Goal: Task Accomplishment & Management: Use online tool/utility

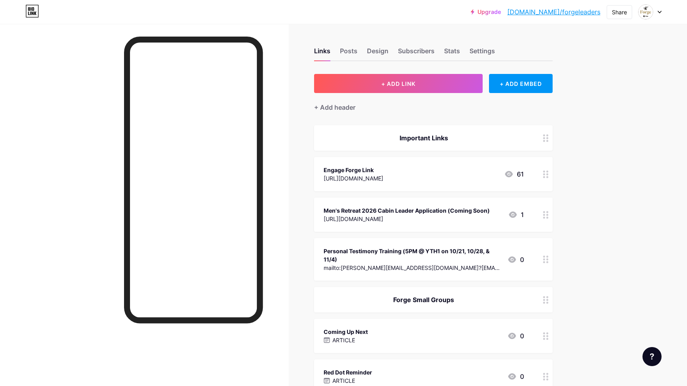
click at [412, 215] on div "[URL][DOMAIN_NAME]" at bounding box center [407, 219] width 166 height 8
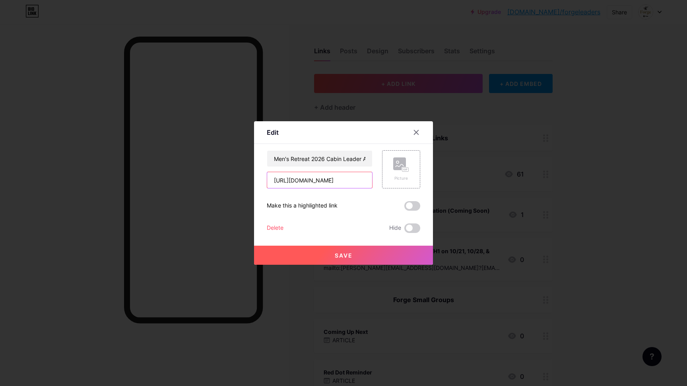
click at [326, 181] on input "[URL][DOMAIN_NAME]" at bounding box center [319, 180] width 105 height 16
paste input "[DOMAIN_NAME][URL]"
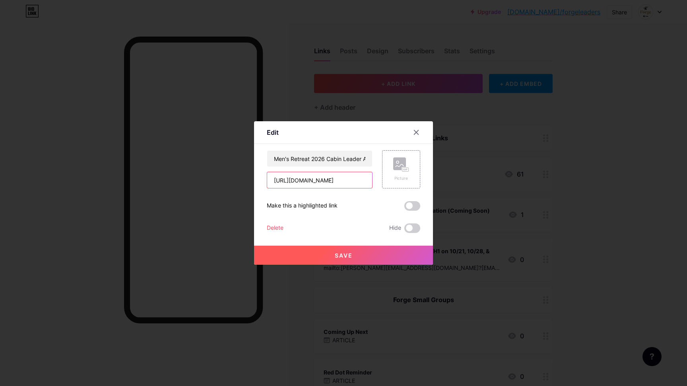
type input "[URL][DOMAIN_NAME]"
click at [346, 257] on span "Save" at bounding box center [344, 255] width 18 height 7
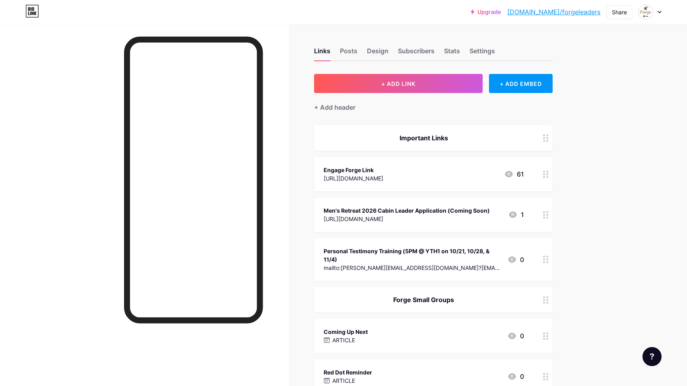
click at [80, 204] on div at bounding box center [144, 217] width 289 height 386
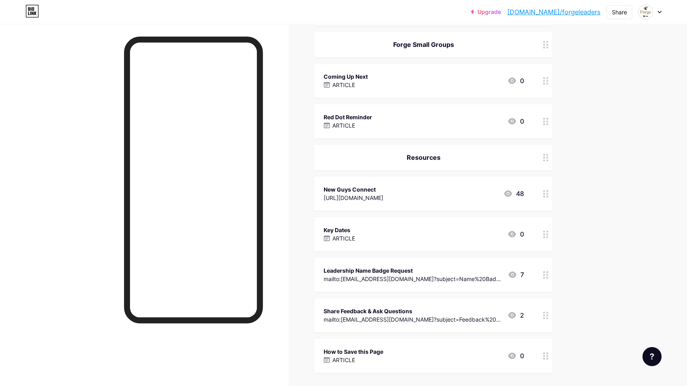
scroll to position [297, 0]
drag, startPoint x: 545, startPoint y: 230, endPoint x: 542, endPoint y: 233, distance: 4.2
click at [542, 233] on div at bounding box center [546, 233] width 14 height 34
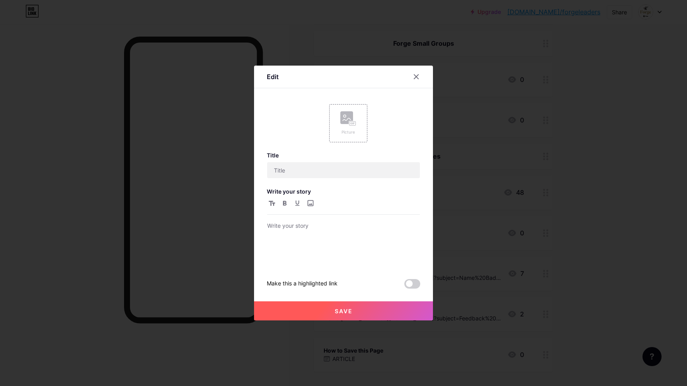
type input "Key Dates"
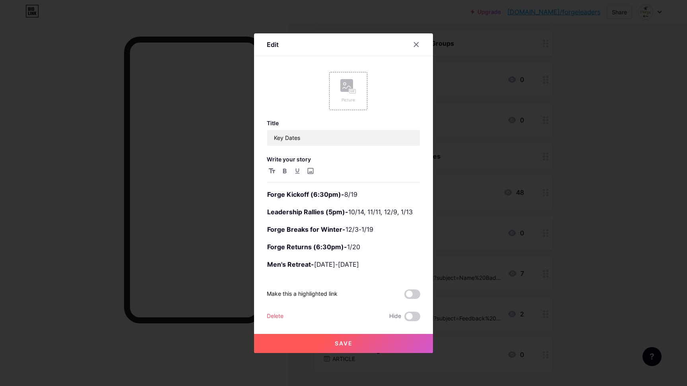
scroll to position [276, 0]
click at [593, 229] on div at bounding box center [343, 193] width 687 height 386
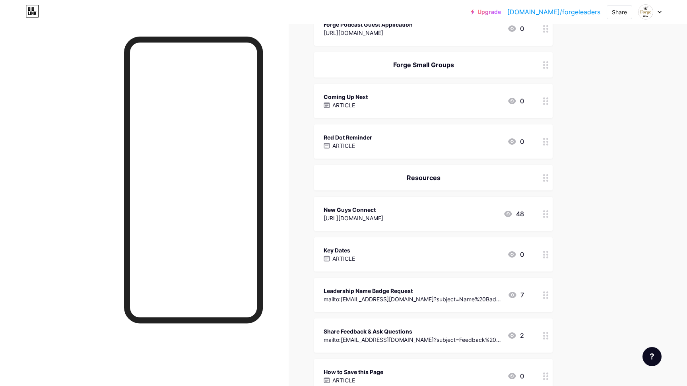
click at [549, 252] on div at bounding box center [546, 254] width 14 height 34
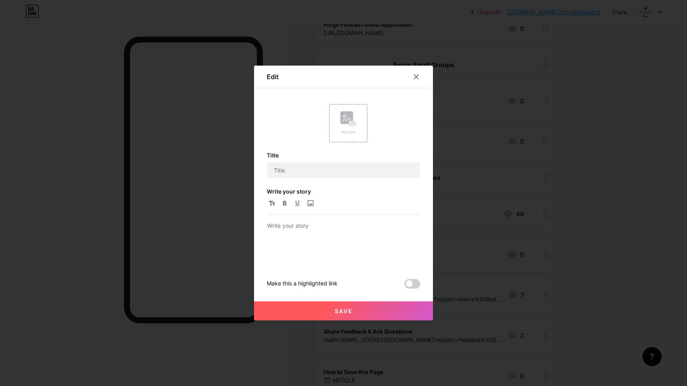
type input "Key Dates"
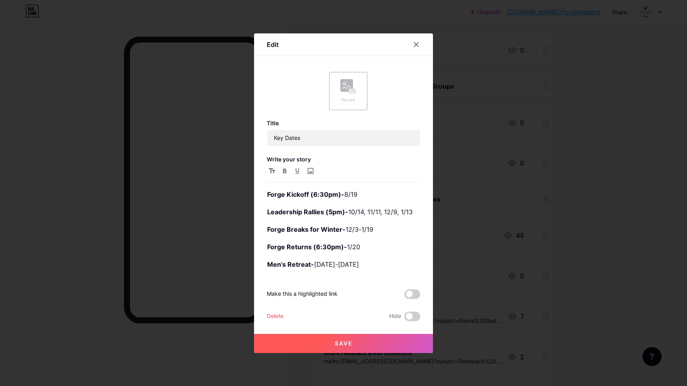
click at [336, 346] on span "Save" at bounding box center [344, 343] width 18 height 7
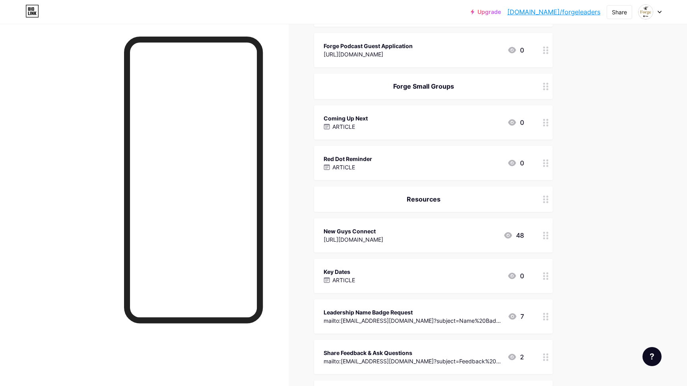
click at [544, 278] on circle at bounding box center [544, 279] width 2 height 2
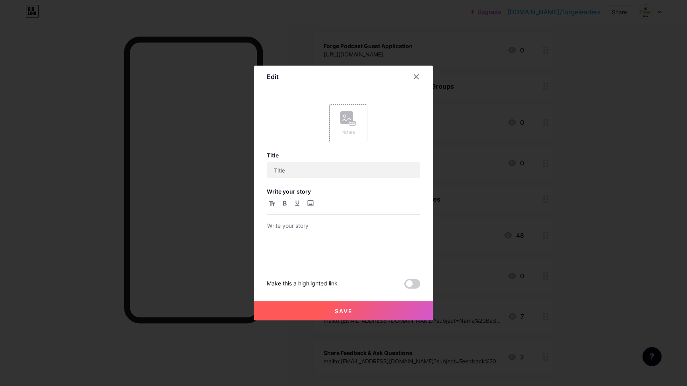
type input "Key Dates"
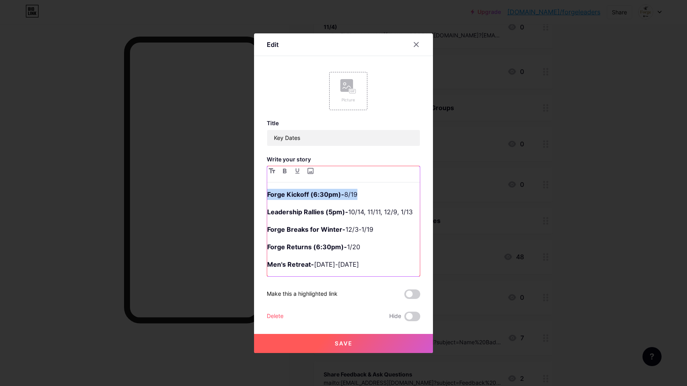
drag, startPoint x: 371, startPoint y: 193, endPoint x: 254, endPoint y: 191, distance: 117.7
click at [254, 191] on div "Edit Picture Title Key Dates Write your story Forge Kickoff (6:30pm)- 8/19 Lead…" at bounding box center [343, 193] width 687 height 386
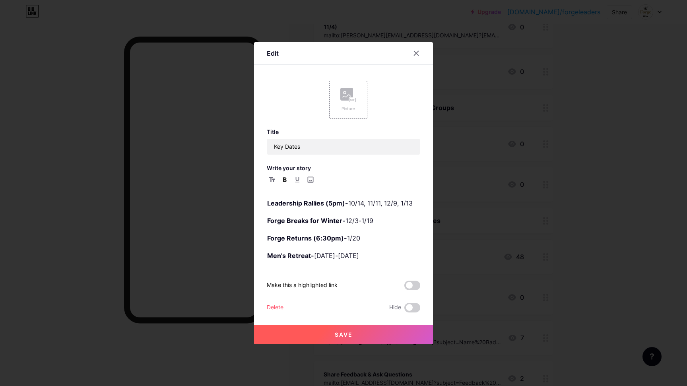
click at [347, 336] on span "Save" at bounding box center [344, 334] width 18 height 7
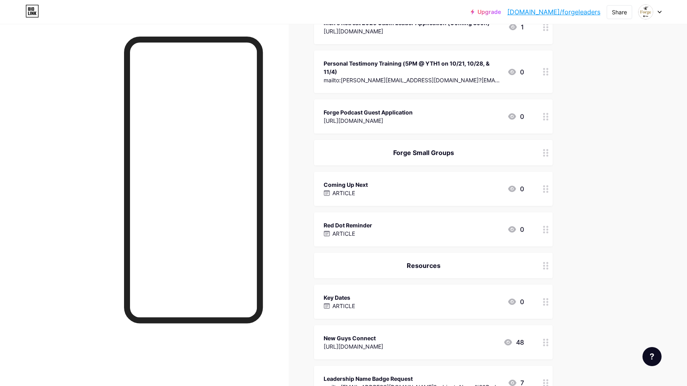
scroll to position [187, 0]
click at [415, 155] on div "Forge Small Groups" at bounding box center [424, 153] width 200 height 10
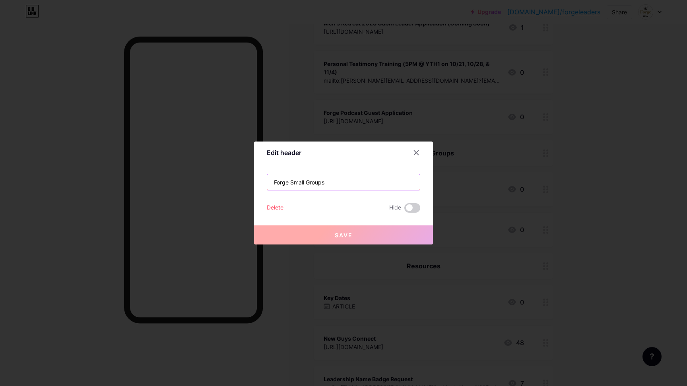
click at [299, 183] on input "Forge Small Groups" at bounding box center [343, 182] width 153 height 16
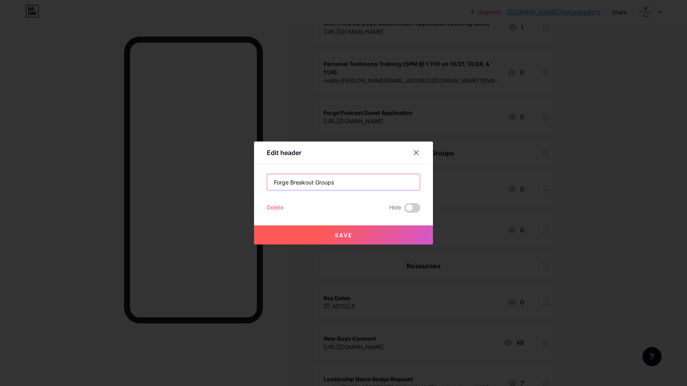
type input "Forge Breakout Groups"
click at [366, 235] on button "Save" at bounding box center [343, 235] width 179 height 19
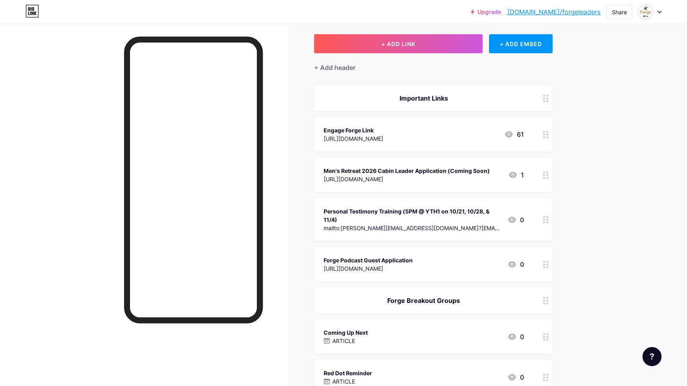
scroll to position [41, 0]
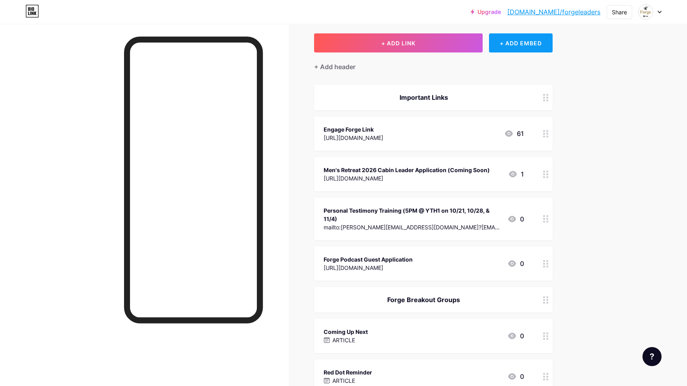
click at [521, 44] on div "+ ADD EMBED" at bounding box center [520, 42] width 63 height 19
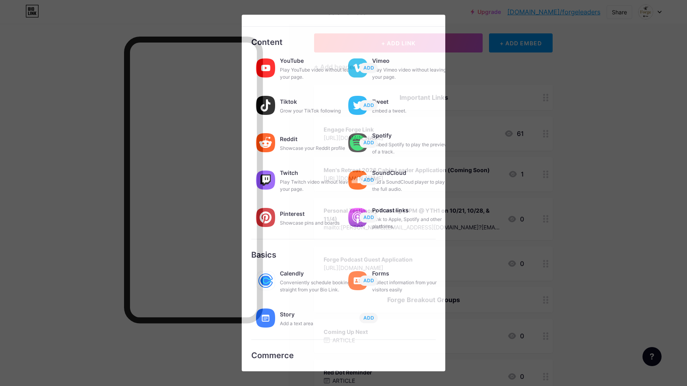
scroll to position [25, 0]
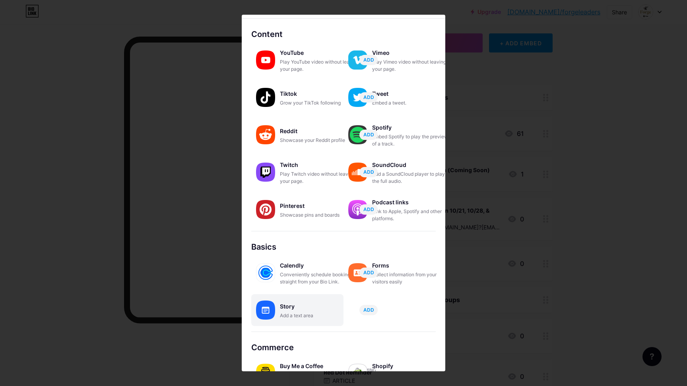
click at [259, 317] on img at bounding box center [265, 310] width 19 height 19
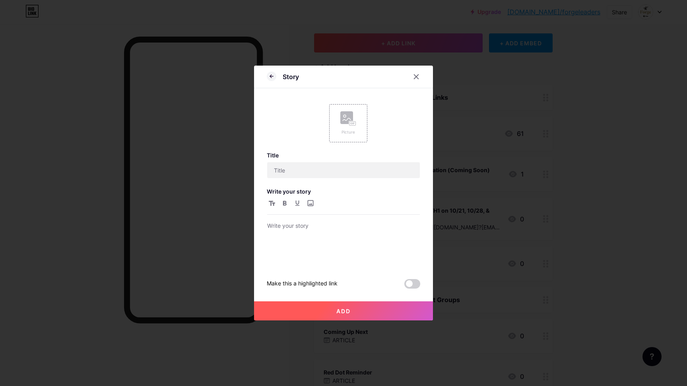
scroll to position [0, 0]
click at [311, 231] on p at bounding box center [343, 226] width 153 height 11
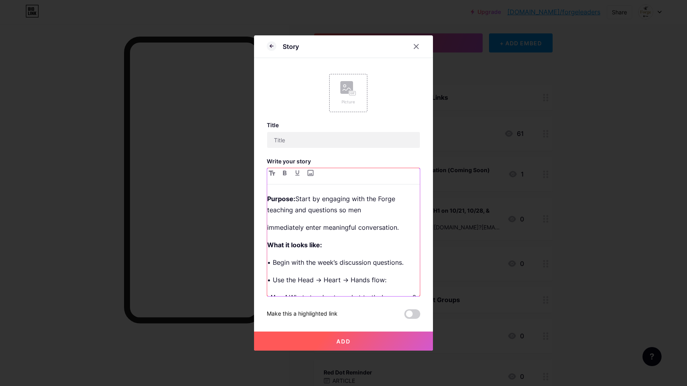
scroll to position [35, 0]
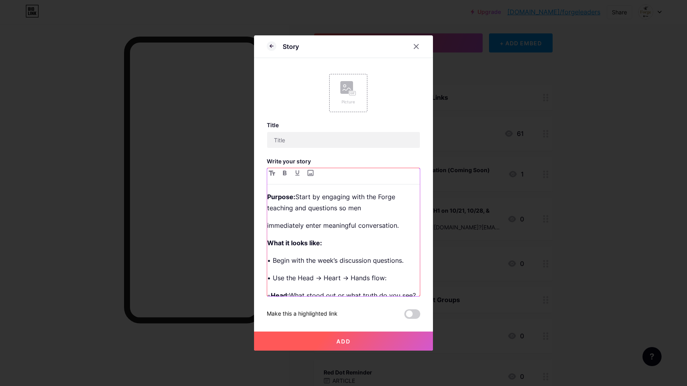
click at [279, 225] on p "immediately enter meaningful conversation." at bounding box center [343, 225] width 153 height 11
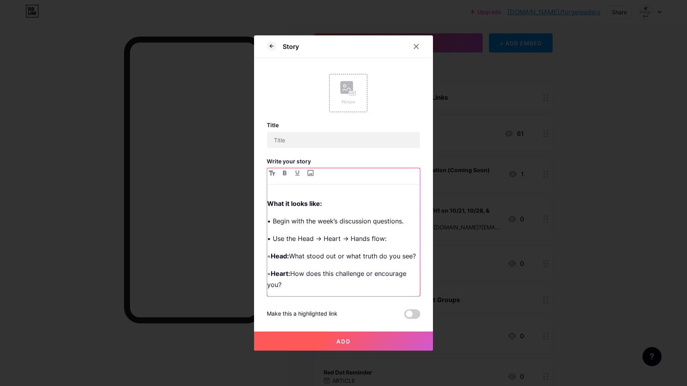
scroll to position [64, 0]
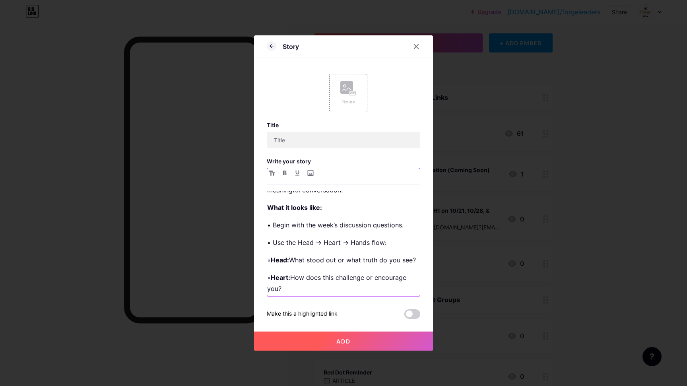
click at [272, 261] on p "◦ Head: What stood out or what truth do you see?" at bounding box center [343, 260] width 153 height 11
click at [277, 265] on p "◦ Head: What stood out or what truth do you see?" at bounding box center [343, 260] width 153 height 11
click at [268, 262] on p "◦ Head: What stood out or what truth do you see?" at bounding box center [343, 260] width 153 height 11
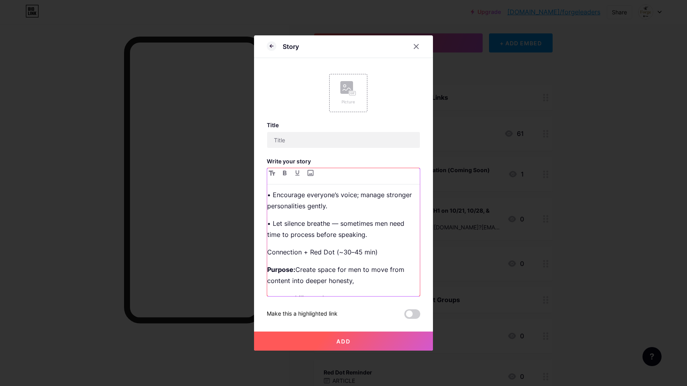
scroll to position [274, 0]
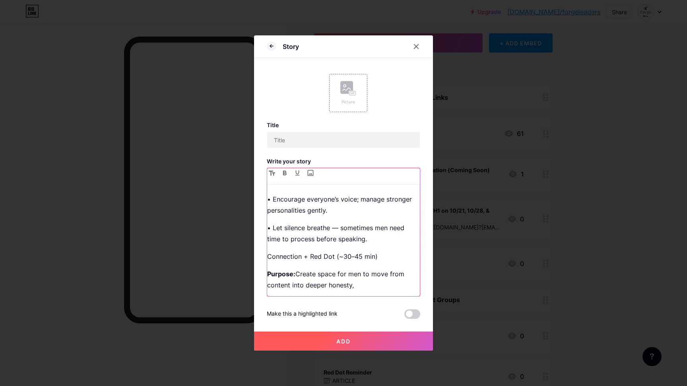
click at [267, 258] on p "Connection + Red Dot (~30–45 min)" at bounding box center [343, 256] width 153 height 11
click at [284, 173] on icon "button" at bounding box center [285, 173] width 4 height 5
click at [300, 255] on strong "Connection + Red Dot (~30–45 min)" at bounding box center [324, 257] width 114 height 8
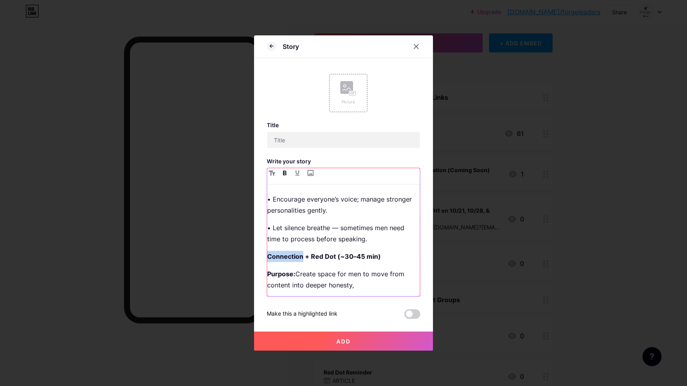
click at [300, 255] on strong "Connection + Red Dot (~30–45 min)" at bounding box center [324, 257] width 114 height 8
click at [273, 173] on icon "button" at bounding box center [272, 173] width 6 height 5
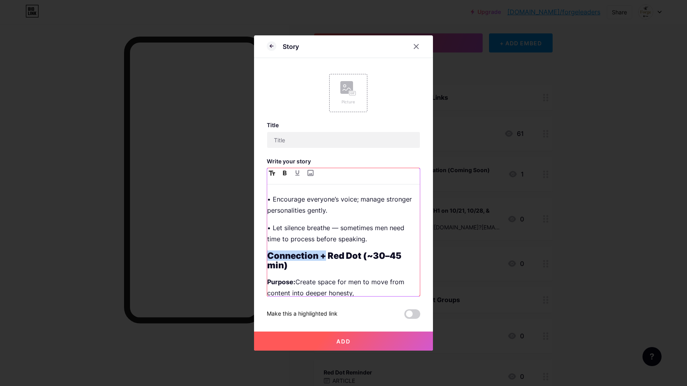
drag, startPoint x: 327, startPoint y: 257, endPoint x: 257, endPoint y: 257, distance: 70.0
click at [257, 257] on div "Story Picture Title Write your story Forge Breakout Group Flow Discussion Time …" at bounding box center [343, 192] width 179 height 315
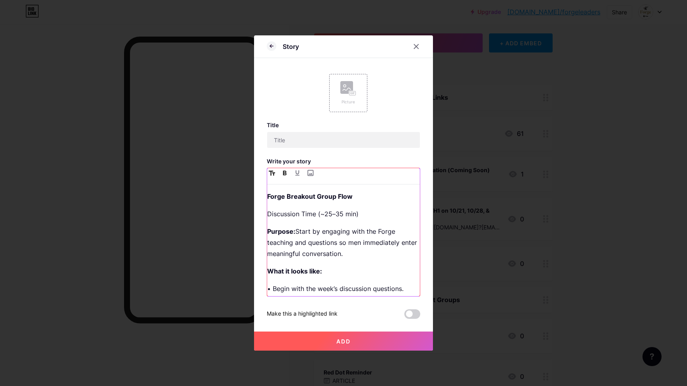
scroll to position [0, 0]
drag, startPoint x: 366, startPoint y: 199, endPoint x: 252, endPoint y: 196, distance: 113.8
click at [251, 196] on div "Story Picture Title Write your story Forge Breakout Group Flow Discussion Time …" at bounding box center [343, 193] width 687 height 386
click at [299, 142] on input "text" at bounding box center [343, 140] width 153 height 16
paste input "Forge Breakout Group Flow"
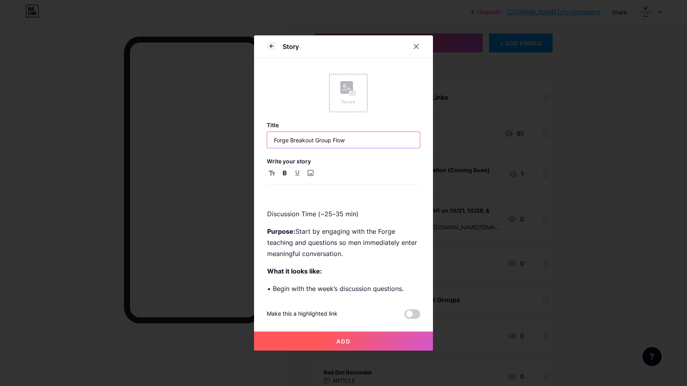
type input "Forge Breakout Group Flow"
click at [292, 199] on p at bounding box center [343, 196] width 153 height 11
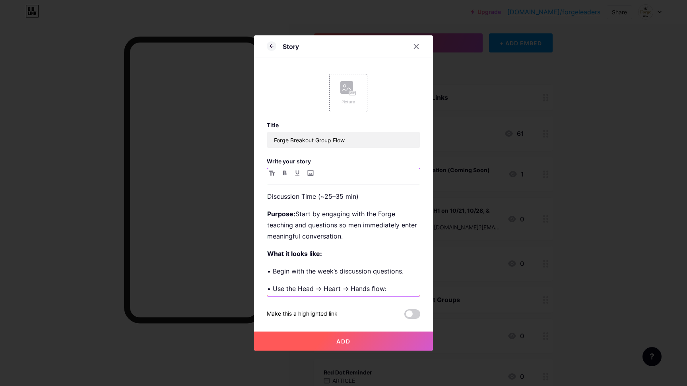
click at [292, 199] on p "Discussion Time (~25–35 min)" at bounding box center [343, 196] width 153 height 11
click at [292, 198] on p "Discussion Time (~25–35 min)" at bounding box center [343, 196] width 153 height 11
click at [282, 174] on button "button" at bounding box center [285, 173] width 10 height 10
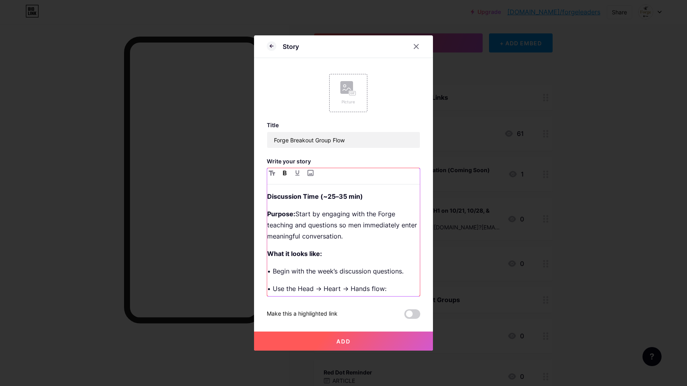
click at [276, 193] on strong "Discussion Time (~25–35 min)" at bounding box center [315, 197] width 96 height 8
click at [272, 171] on icon "button" at bounding box center [272, 173] width 6 height 5
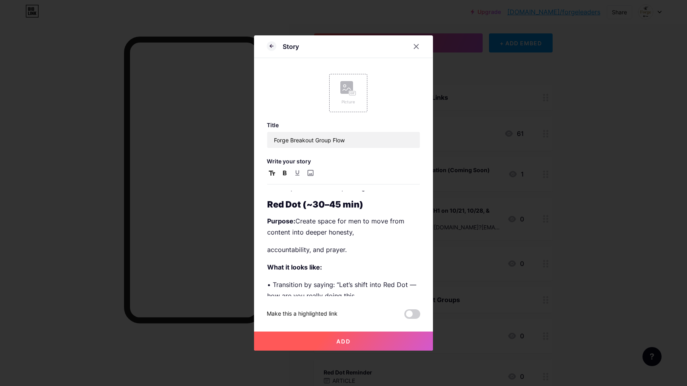
scroll to position [311, 0]
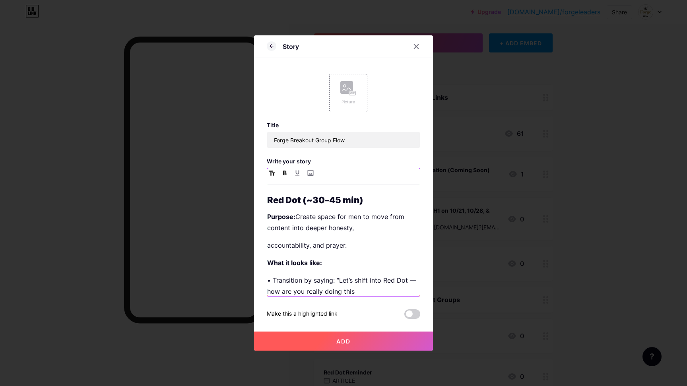
click at [268, 246] on p "accountability, and prayer." at bounding box center [343, 245] width 153 height 11
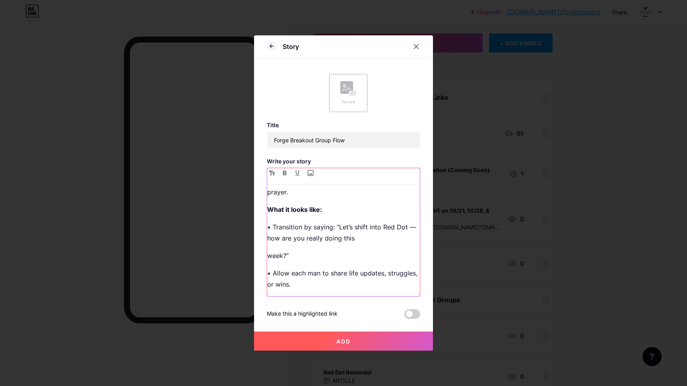
scroll to position [352, 0]
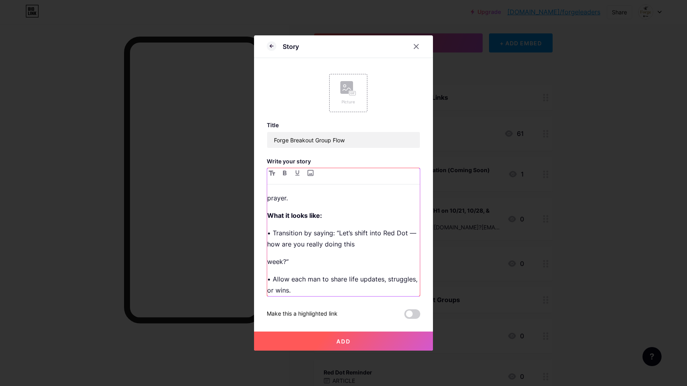
click at [269, 263] on p "week?”" at bounding box center [343, 261] width 153 height 11
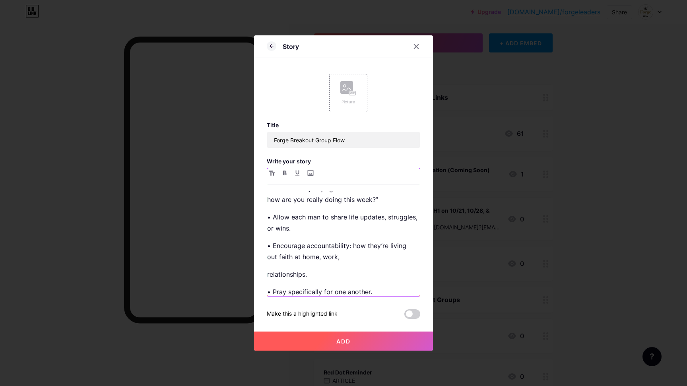
scroll to position [397, 0]
click at [268, 274] on p "relationships." at bounding box center [343, 273] width 153 height 11
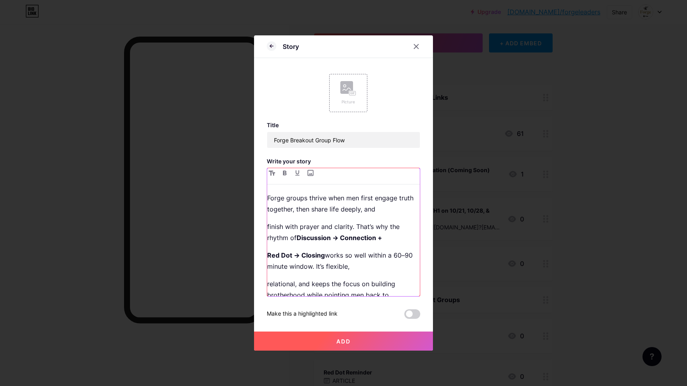
scroll to position [887, 0]
click at [395, 284] on p "relational, and keeps the focus on building brotherhood while pointing men back…" at bounding box center [343, 290] width 153 height 22
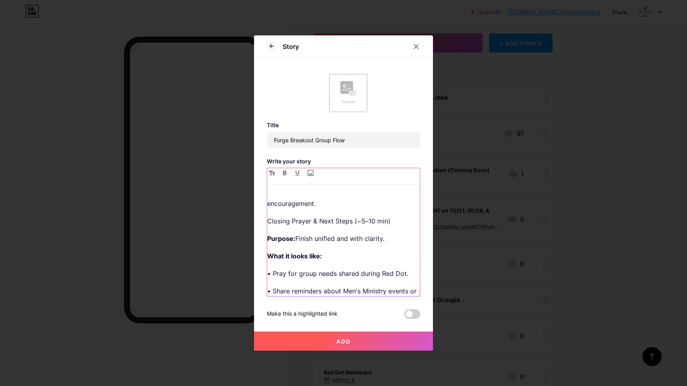
scroll to position [622, 0]
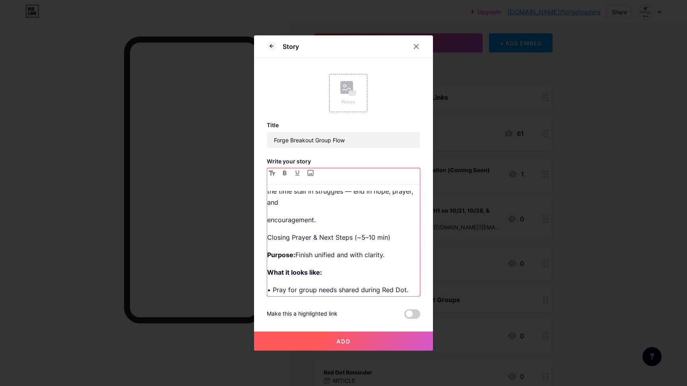
click at [272, 232] on p "Closing Prayer & Next Steps (~5–10 min)" at bounding box center [343, 237] width 153 height 11
click at [283, 175] on icon "button" at bounding box center [285, 173] width 4 height 5
click at [279, 233] on strong "Closing Prayer & Next Steps (~5–10 min)" at bounding box center [330, 237] width 127 height 8
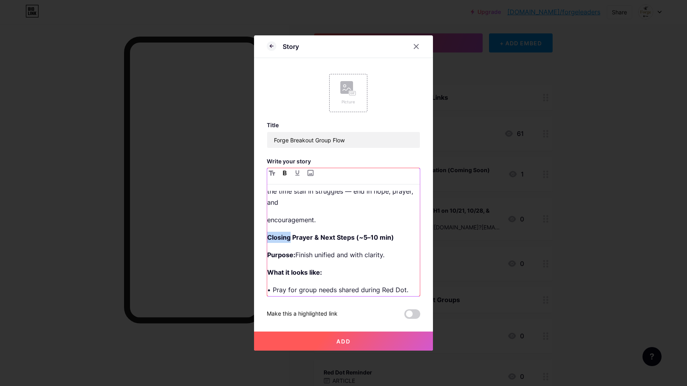
click at [279, 233] on strong "Closing Prayer & Next Steps (~5–10 min)" at bounding box center [330, 237] width 127 height 8
click at [272, 173] on icon "button" at bounding box center [272, 173] width 6 height 5
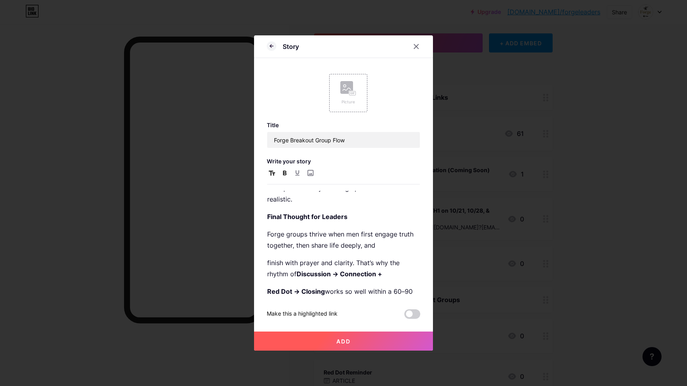
scroll to position [859, 0]
click at [295, 213] on strong "Final Thought for Leaders" at bounding box center [307, 217] width 80 height 8
click at [272, 172] on icon "button" at bounding box center [272, 173] width 6 height 5
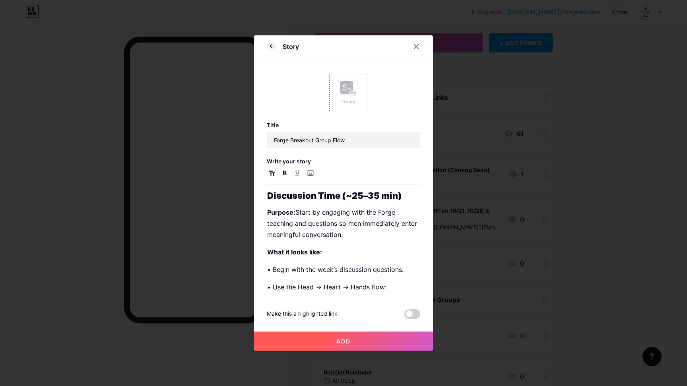
scroll to position [0, 0]
click at [344, 345] on button "Add" at bounding box center [343, 341] width 179 height 19
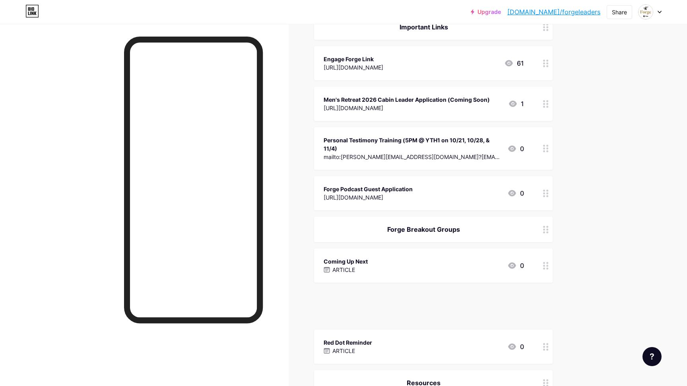
scroll to position [117, 0]
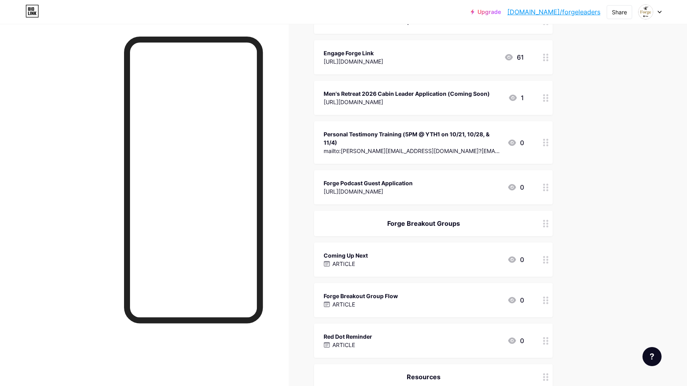
click at [413, 259] on div "Coming Up Next ARTICLE 0" at bounding box center [424, 260] width 200 height 18
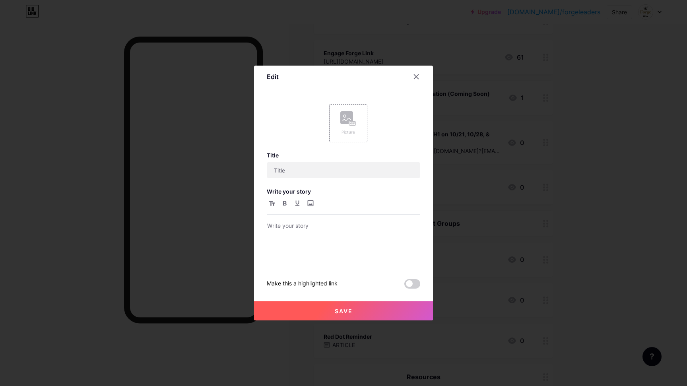
type input "Coming Up Next"
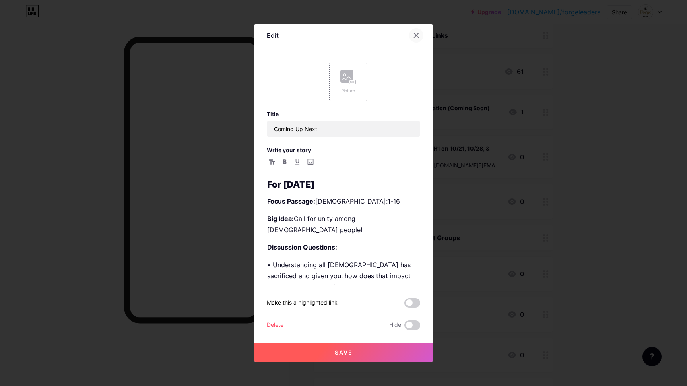
click at [416, 35] on icon at bounding box center [416, 35] width 4 height 4
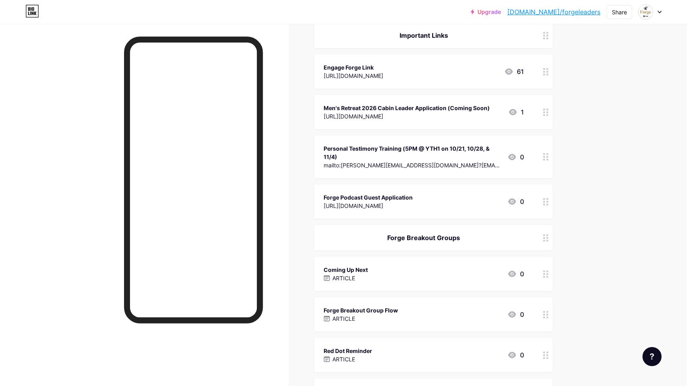
click at [417, 320] on div "Forge Breakout Group Flow ARTICLE 0" at bounding box center [424, 314] width 200 height 18
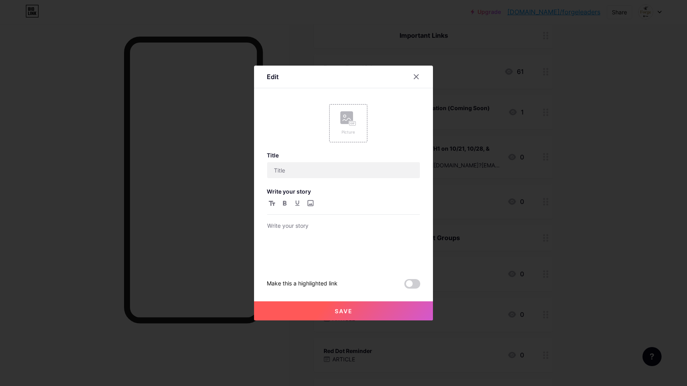
type input "Forge Breakout Group Flow"
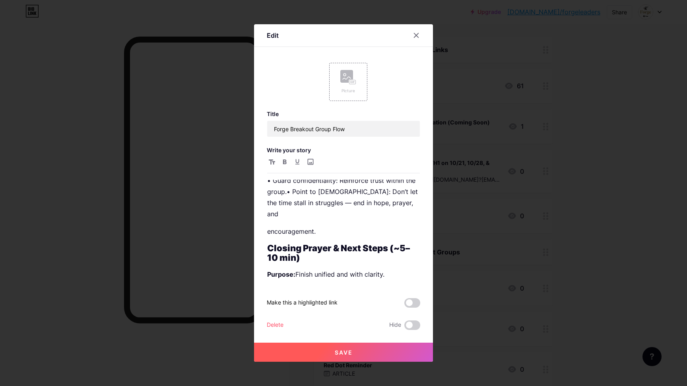
scroll to position [612, 0]
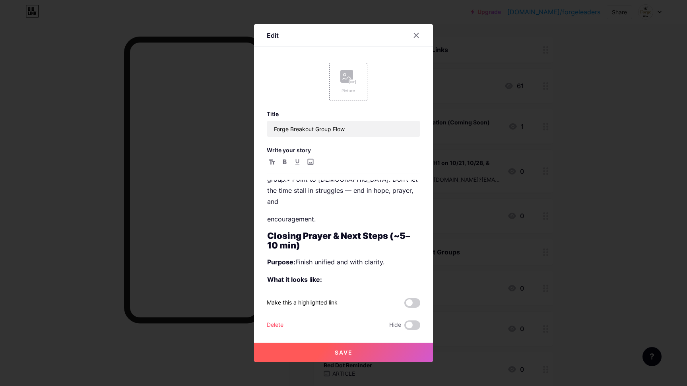
click at [267, 206] on div "Discussion Time (~25–35 min) Purpose: Start by engaging with the Forge teaching…" at bounding box center [344, 221] width 154 height 129
click at [269, 214] on p "encouragement." at bounding box center [343, 219] width 153 height 11
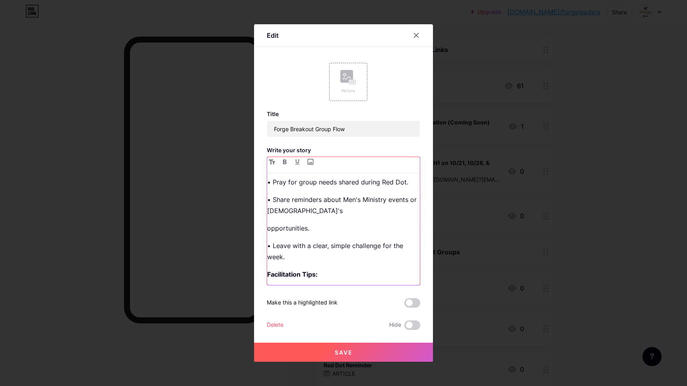
scroll to position [716, 0]
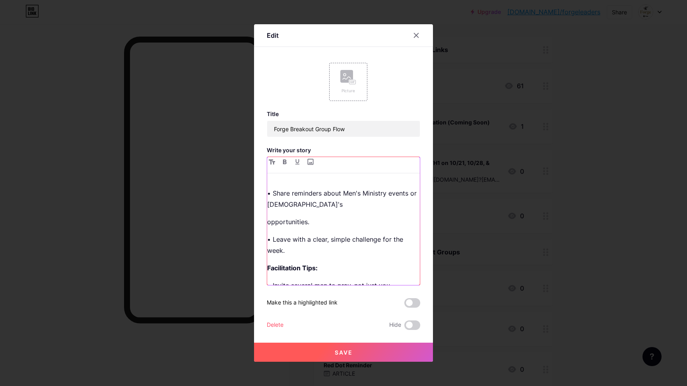
click at [269, 224] on p "opportunities." at bounding box center [343, 221] width 153 height 11
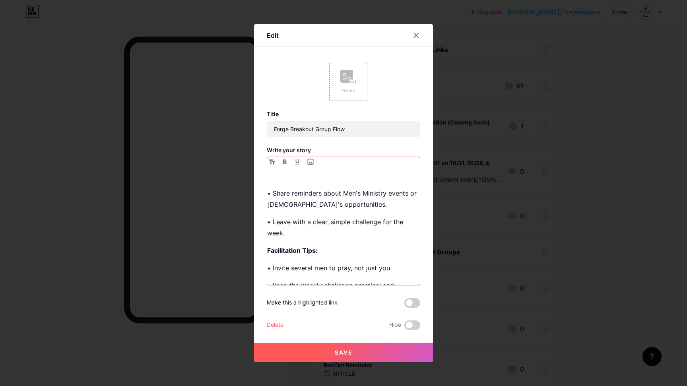
click at [268, 234] on p "• Leave with a clear, simple challenge for the week." at bounding box center [343, 227] width 153 height 22
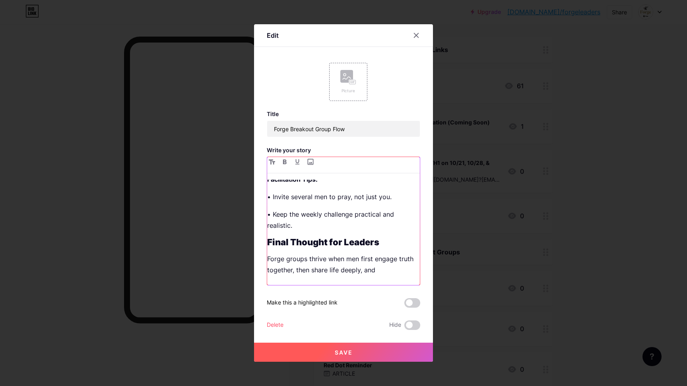
scroll to position [789, 0]
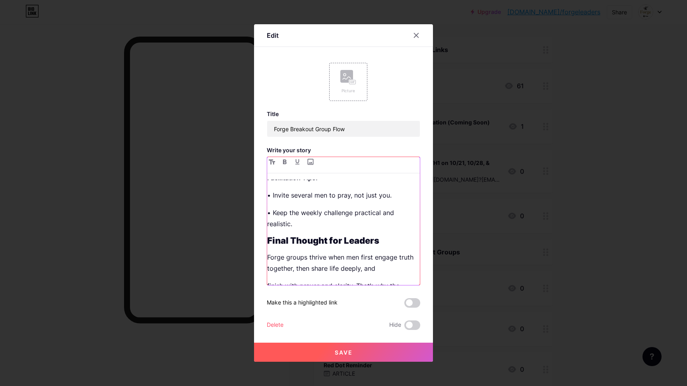
click at [268, 227] on p "• Keep the weekly challenge practical and realistic." at bounding box center [343, 218] width 153 height 22
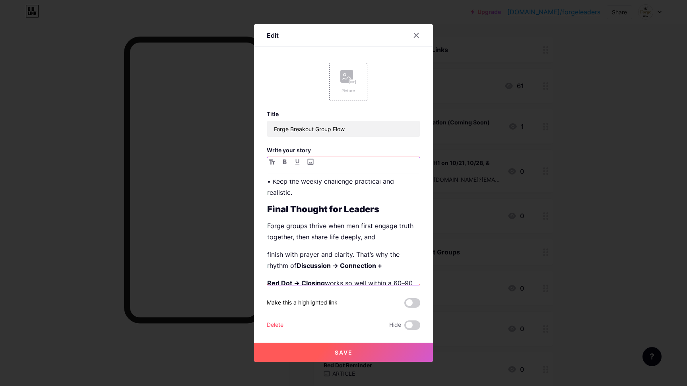
scroll to position [822, 0]
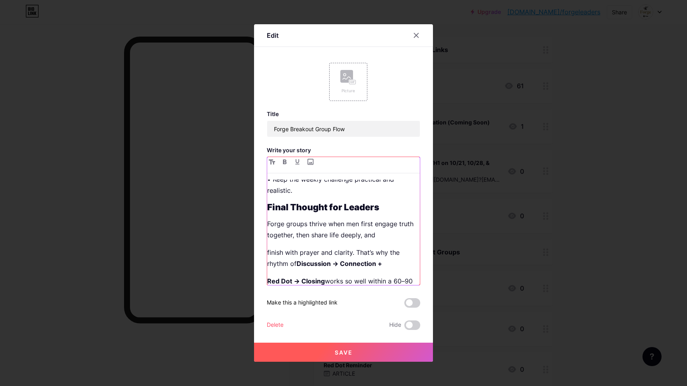
click at [268, 253] on p "finish with prayer and clarity. That’s why the rhythm of Discussion → Connectio…" at bounding box center [343, 258] width 153 height 22
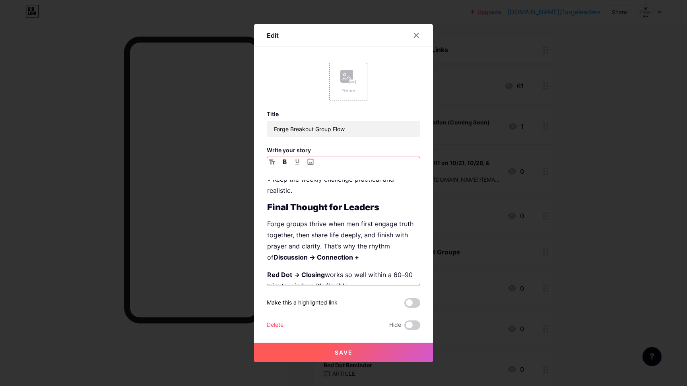
click at [268, 277] on strong "Red Dot → Closing" at bounding box center [296, 275] width 58 height 8
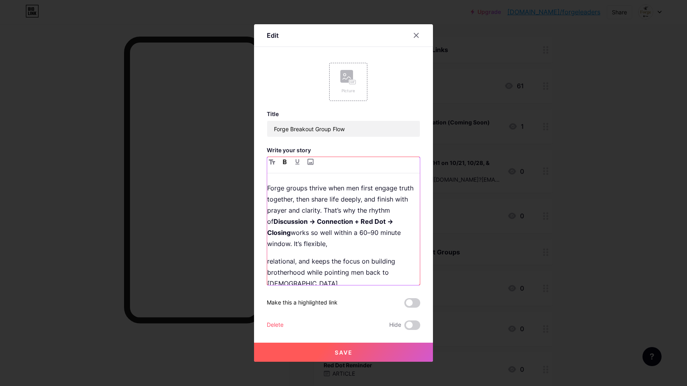
scroll to position [857, 0]
click at [268, 261] on p "relational, and keeps the focus on building brotherhood while pointing men back…" at bounding box center [343, 273] width 153 height 33
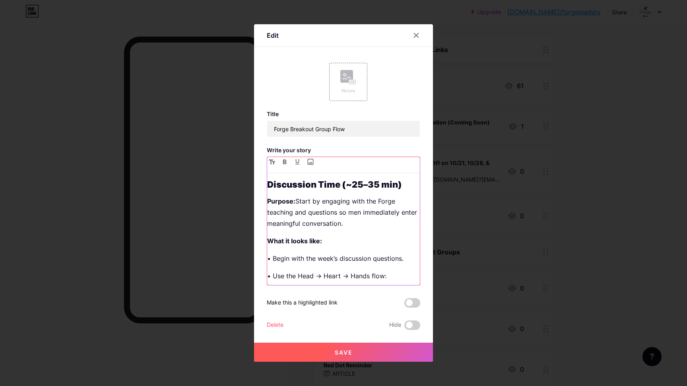
scroll to position [0, 0]
click at [357, 356] on button "Save" at bounding box center [343, 352] width 179 height 19
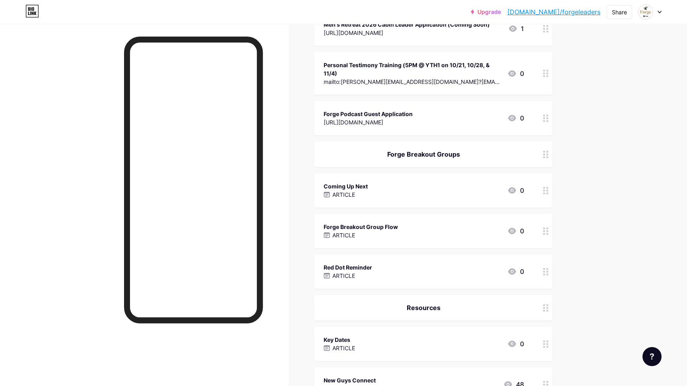
scroll to position [191, 0]
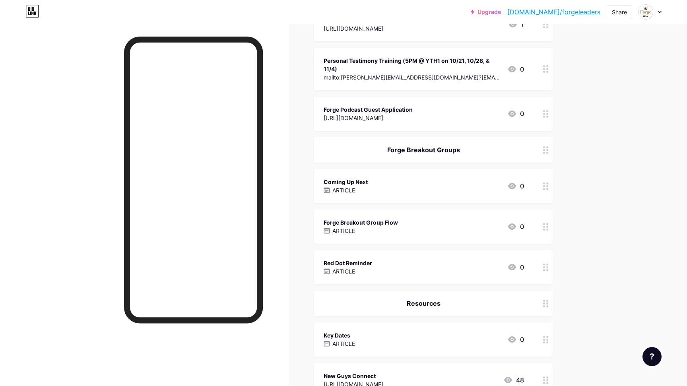
click at [542, 229] on div at bounding box center [546, 227] width 14 height 34
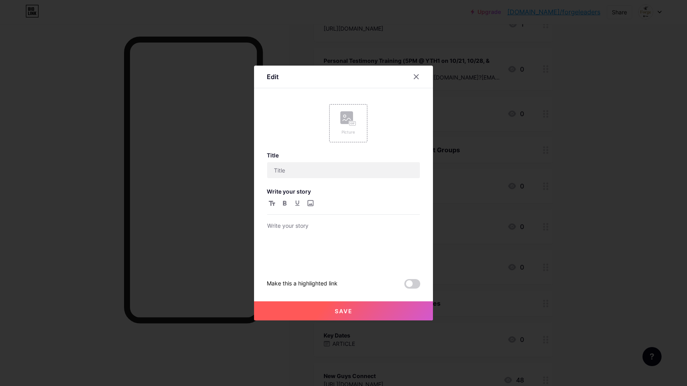
type input "Forge Breakout Group Flow"
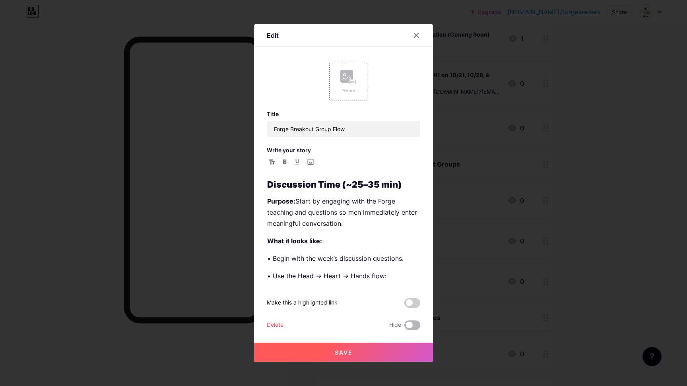
click at [410, 328] on span at bounding box center [412, 326] width 16 height 10
click at [404, 327] on input "checkbox" at bounding box center [404, 327] width 0 height 0
click at [369, 349] on button "Save" at bounding box center [343, 352] width 179 height 19
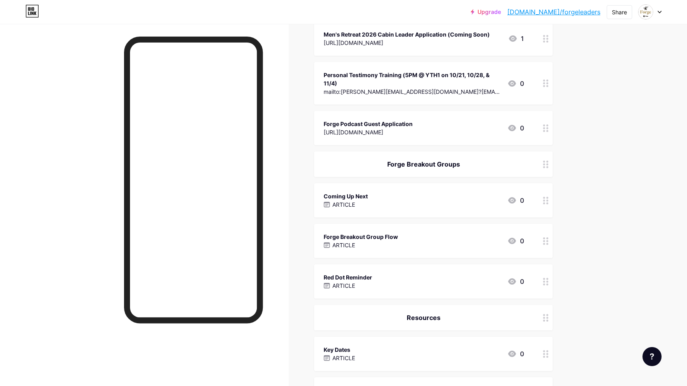
click at [140, 347] on div at bounding box center [193, 223] width 139 height 373
